Goal: Information Seeking & Learning: Learn about a topic

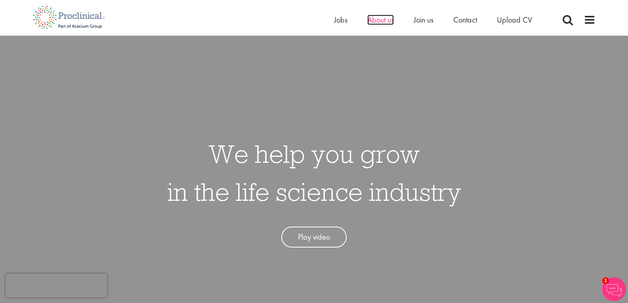
click at [377, 20] on span "About us" at bounding box center [380, 20] width 27 height 10
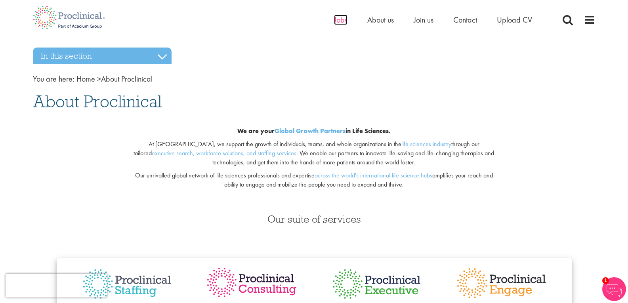
click at [341, 22] on span "Jobs" at bounding box center [340, 20] width 13 height 10
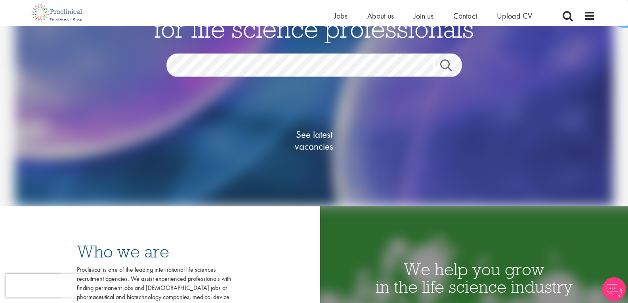
scroll to position [85, 0]
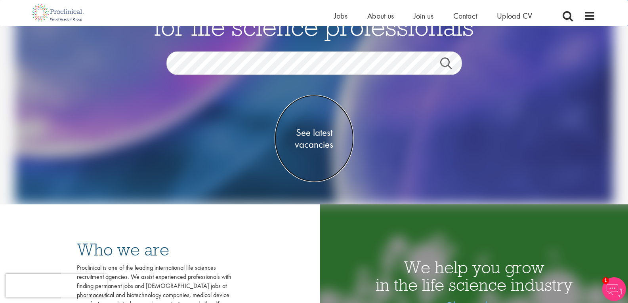
click at [329, 141] on span "See latest vacancies" at bounding box center [314, 138] width 79 height 24
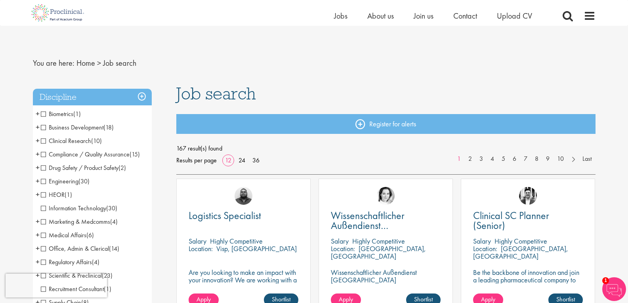
scroll to position [212, 0]
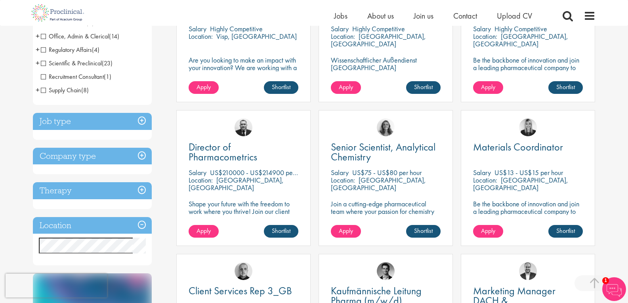
click at [141, 224] on h3 "Location" at bounding box center [92, 225] width 119 height 17
